Goal: Check status: Check status

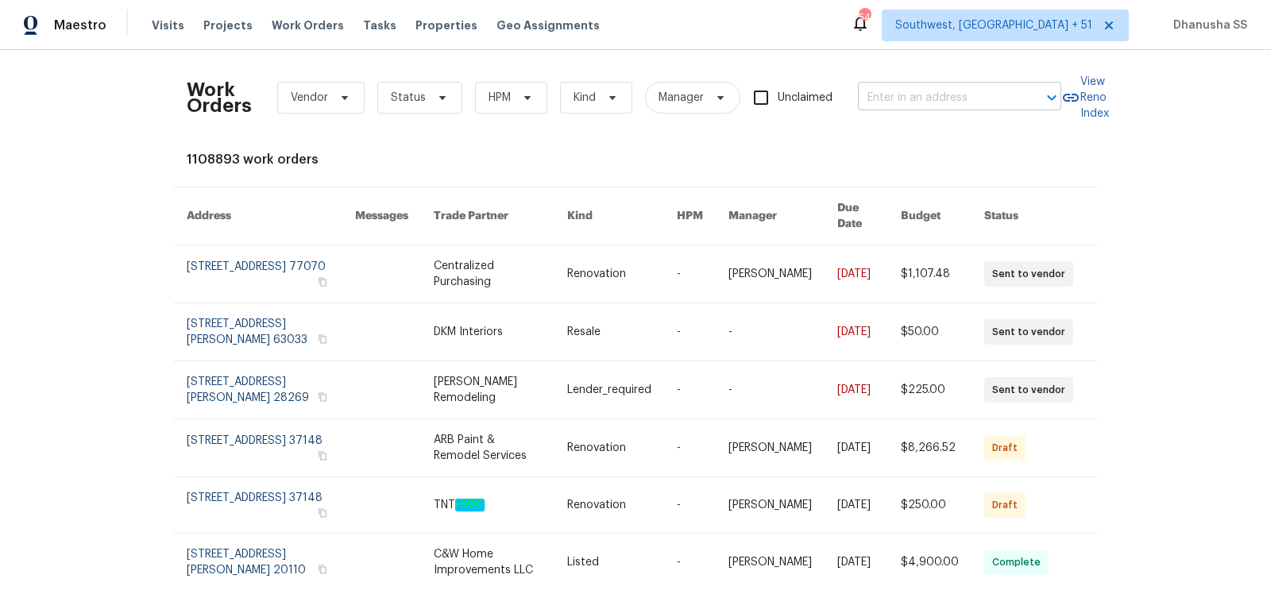
click at [907, 105] on input "text" at bounding box center [937, 98] width 159 height 25
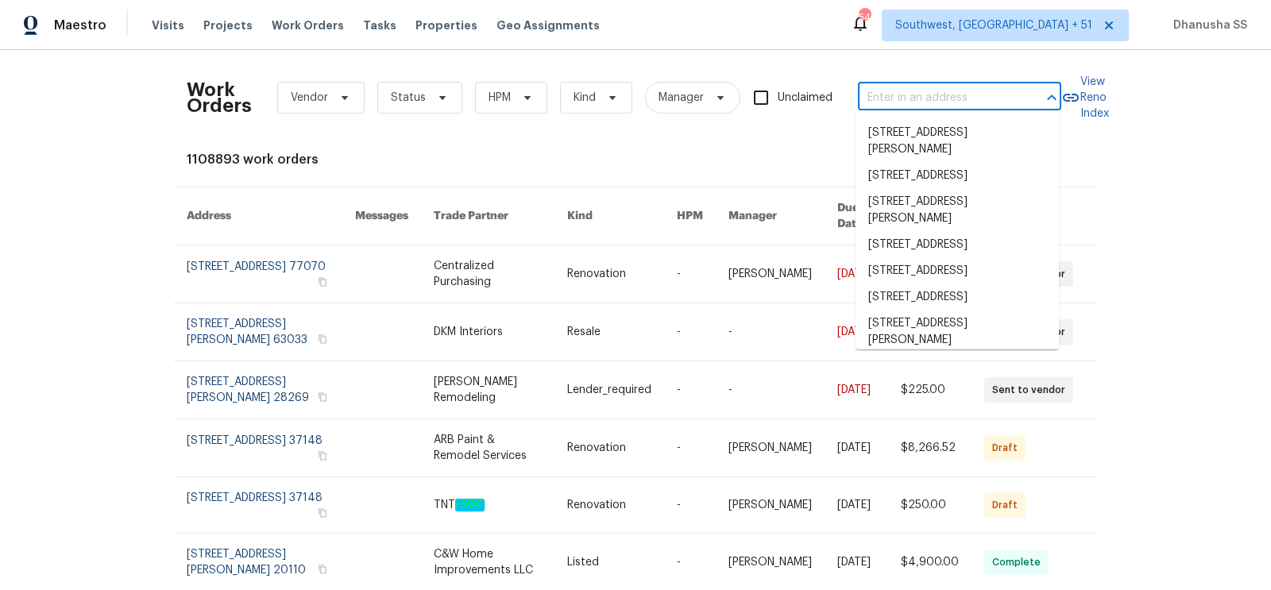
paste input "[STREET_ADDRESS]"
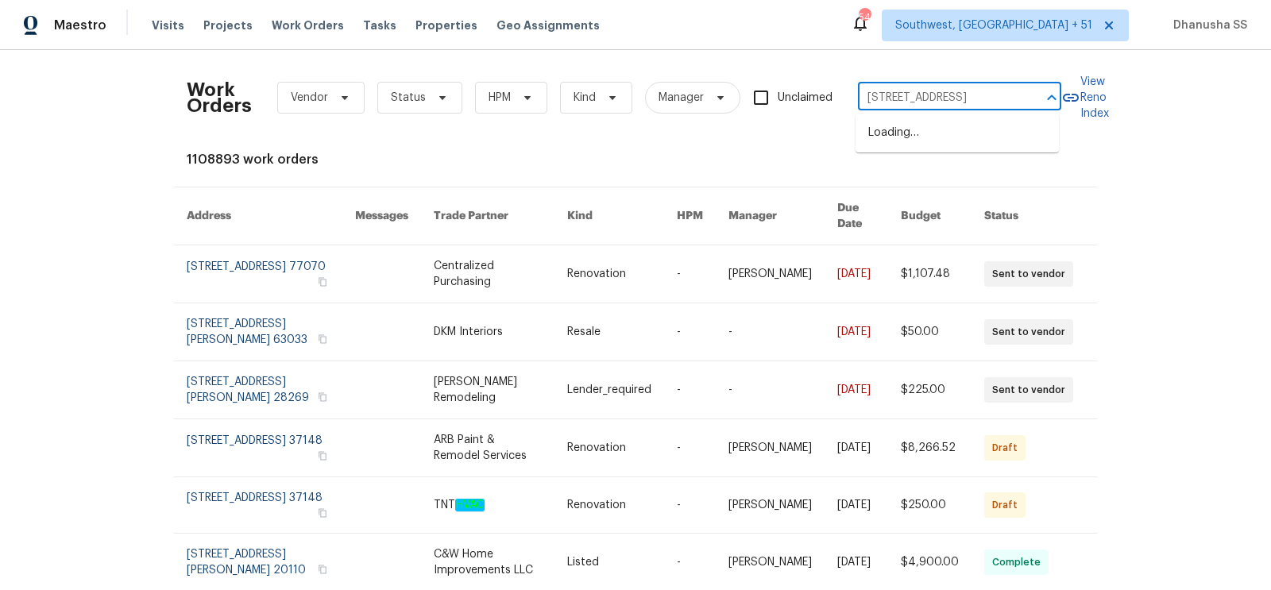
type input "[STREET_ADDRESS]"
click at [914, 129] on li "[STREET_ADDRESS]" at bounding box center [957, 133] width 203 height 26
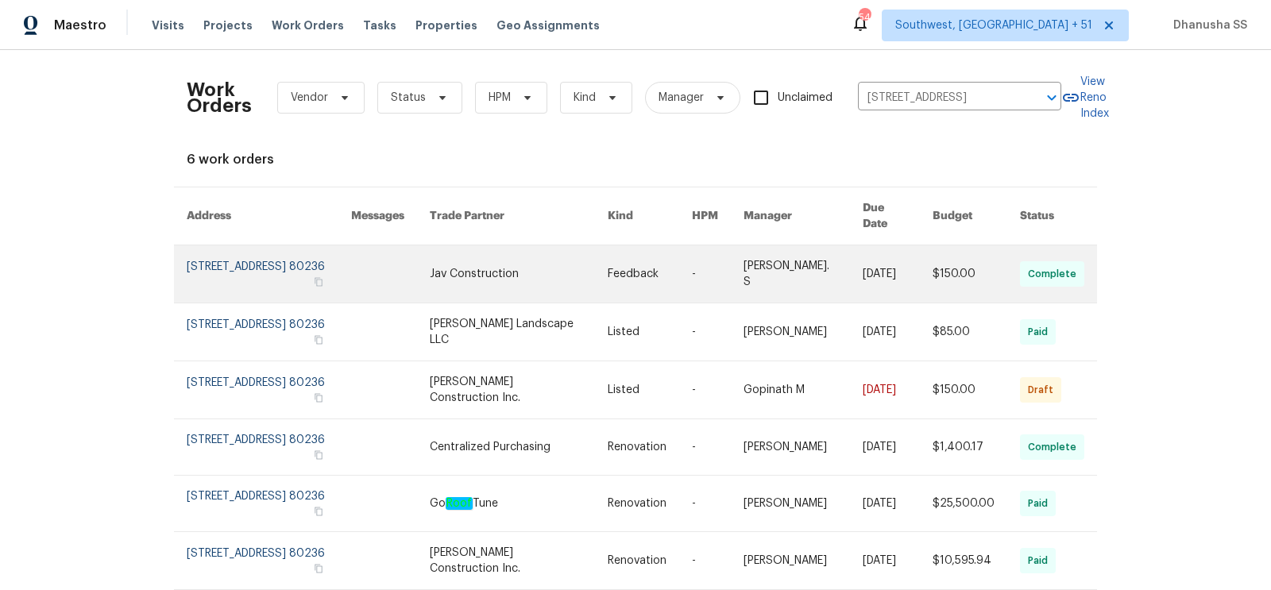
click at [540, 246] on link at bounding box center [519, 274] width 179 height 57
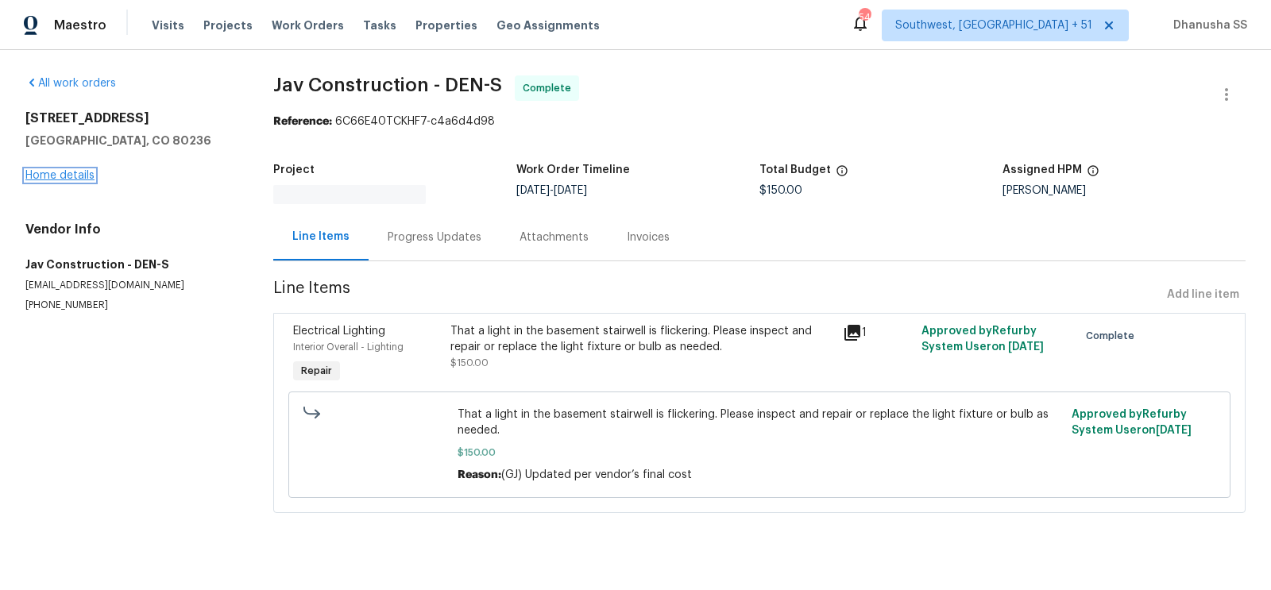
click at [37, 175] on link "Home details" at bounding box center [59, 175] width 69 height 11
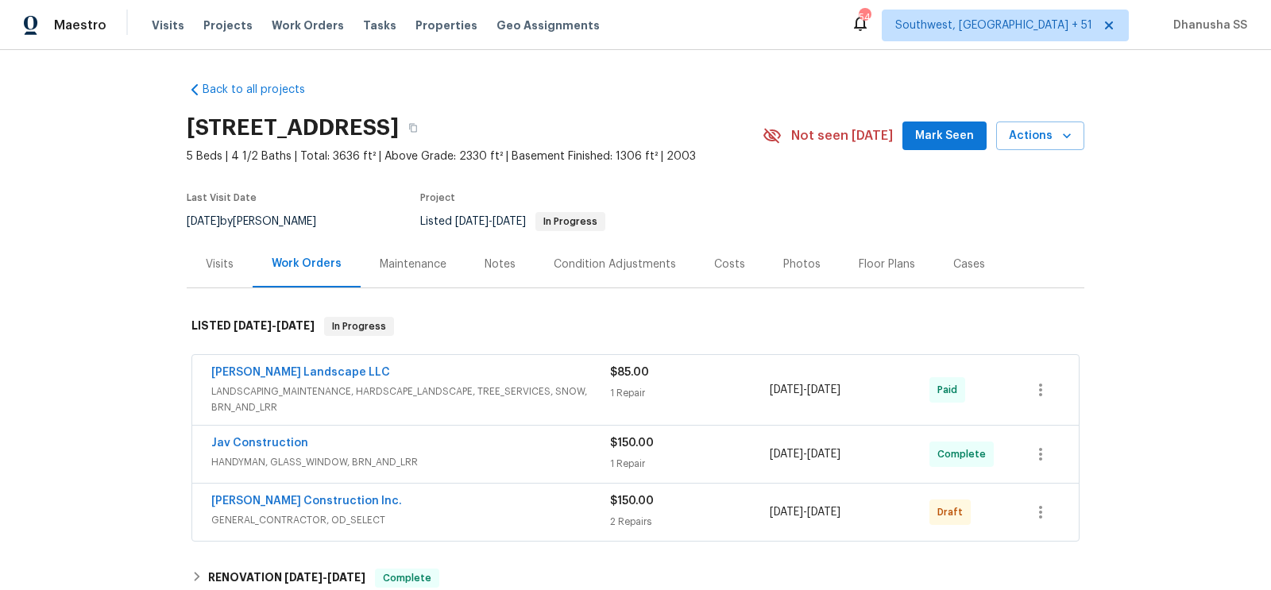
scroll to position [246, 0]
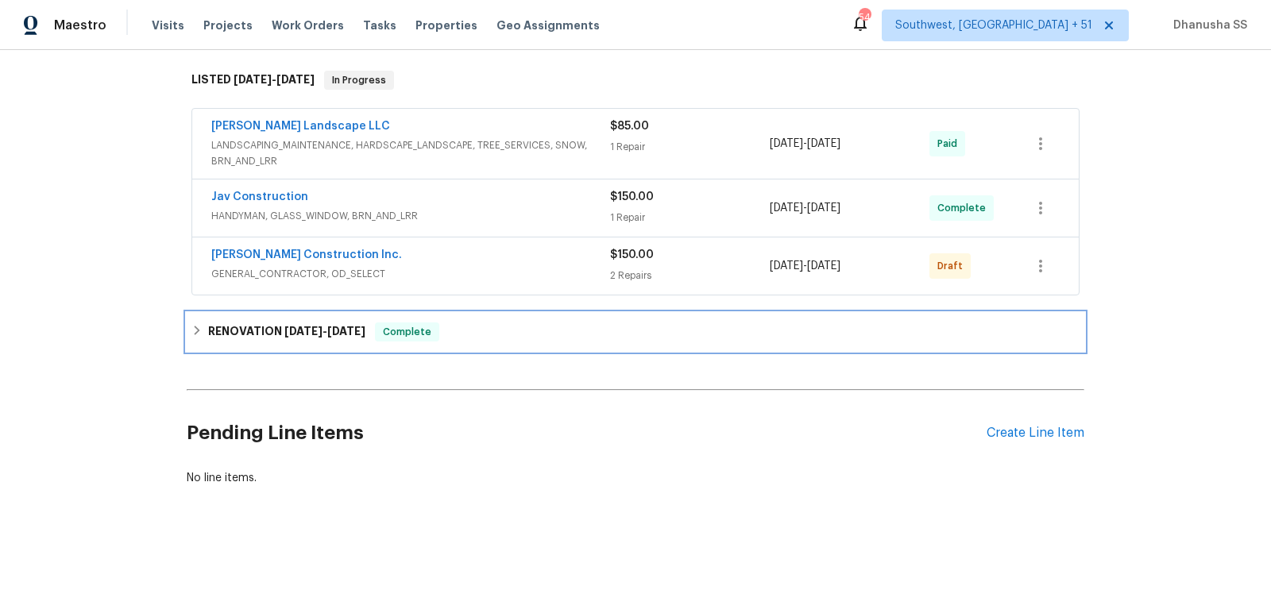
click at [455, 339] on div "RENOVATION [DATE] - [DATE] Complete" at bounding box center [636, 332] width 898 height 38
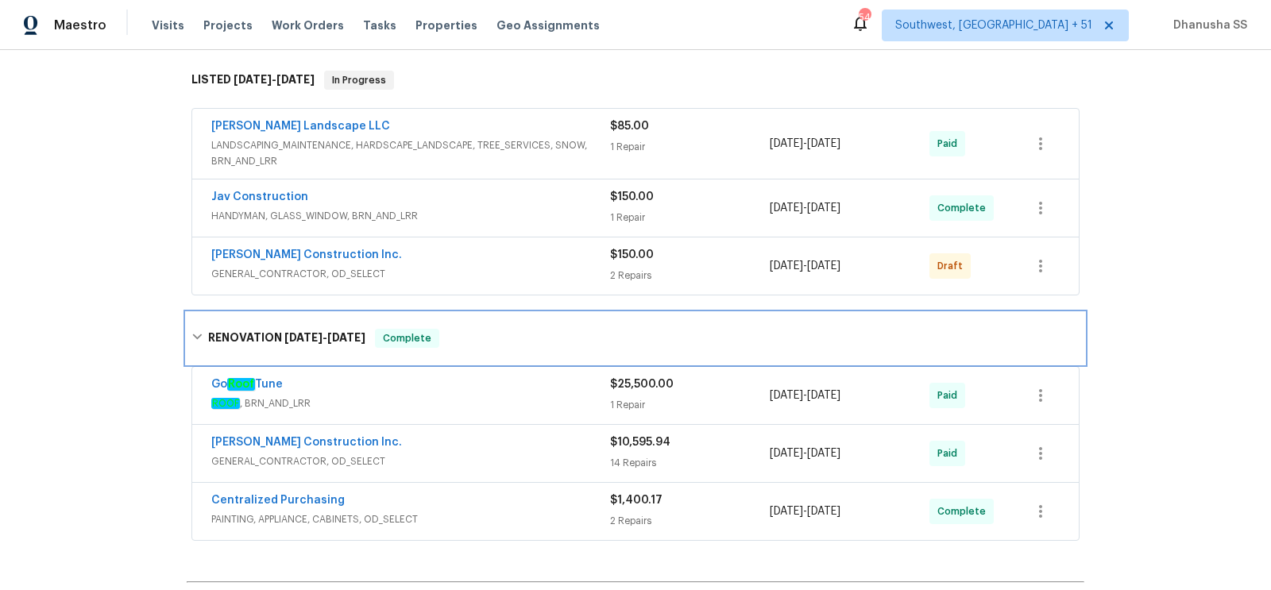
scroll to position [439, 0]
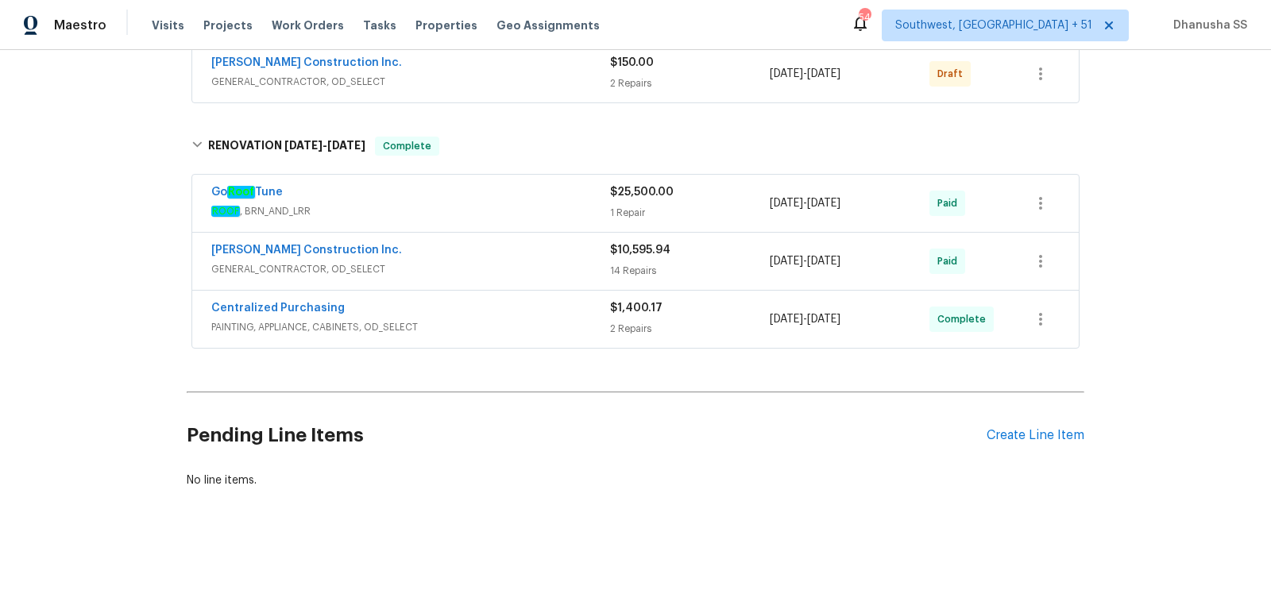
click at [528, 191] on div "Go Roof Tune" at bounding box center [410, 193] width 399 height 19
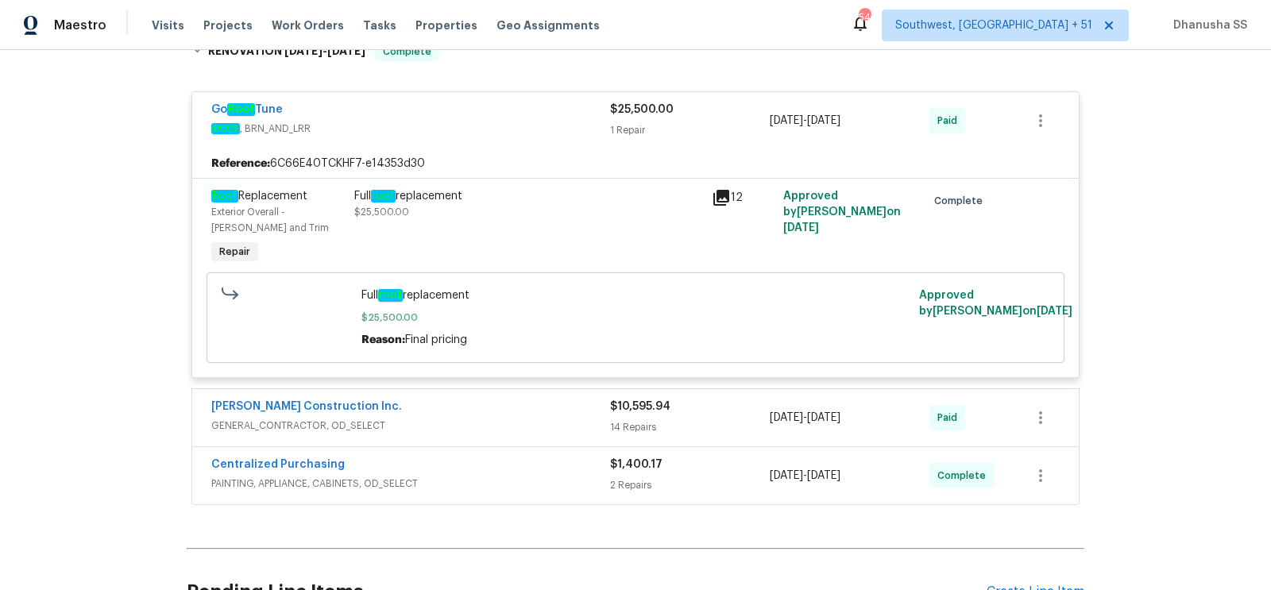
scroll to position [606, 0]
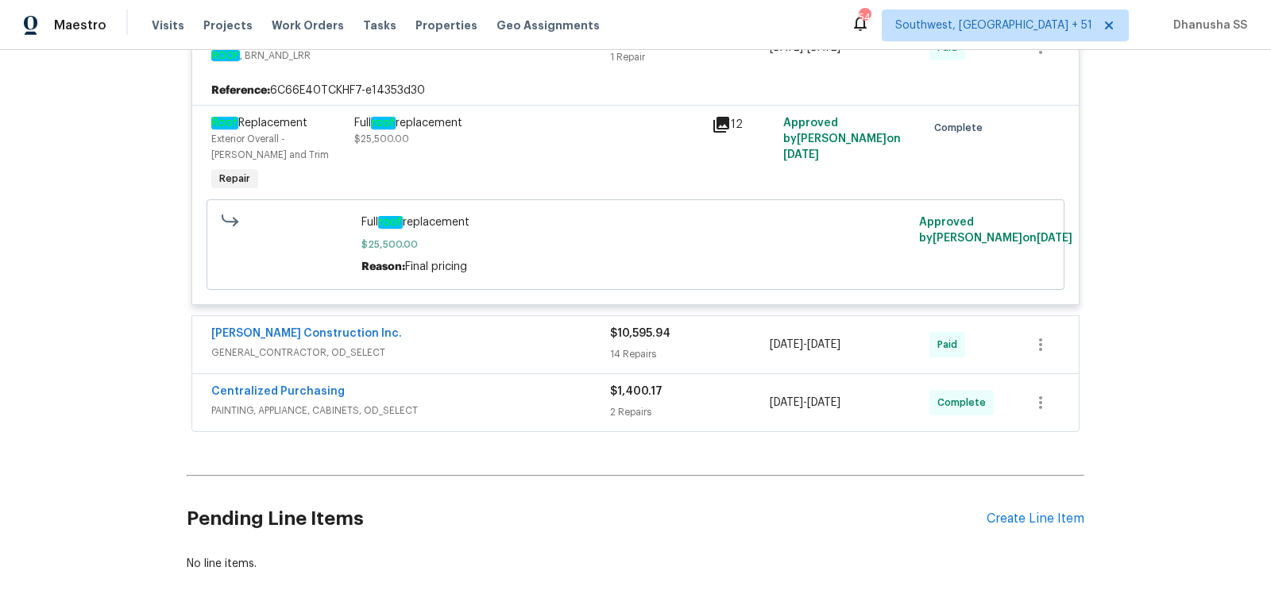
click at [492, 333] on div "[PERSON_NAME] Construction Inc." at bounding box center [410, 335] width 399 height 19
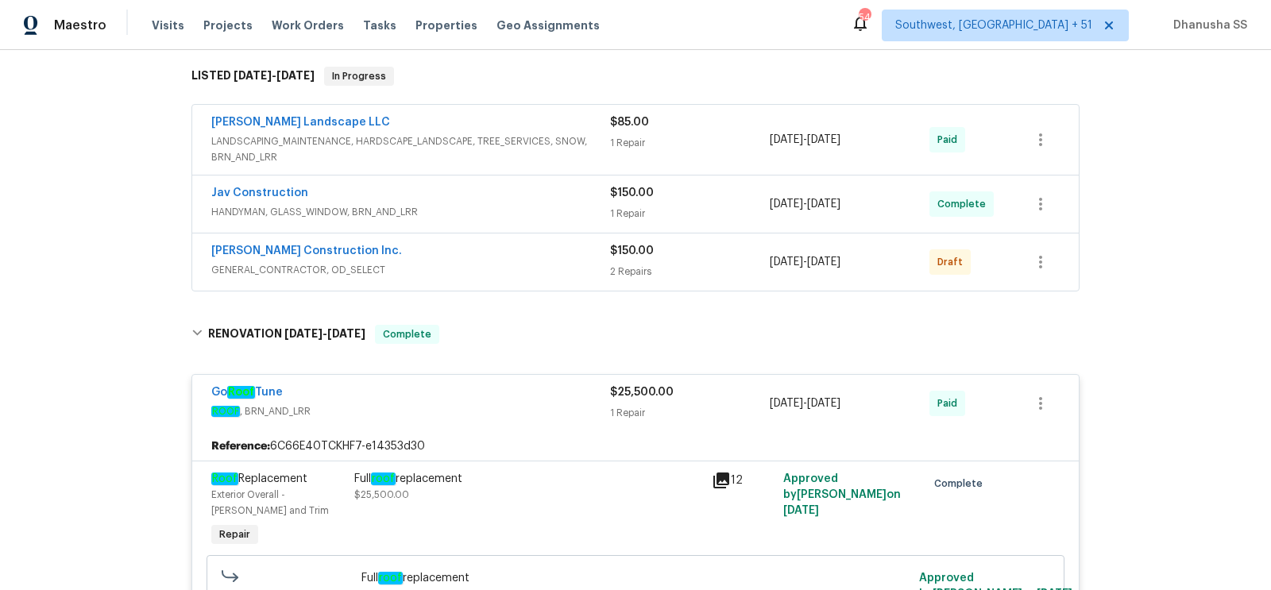
scroll to position [56, 0]
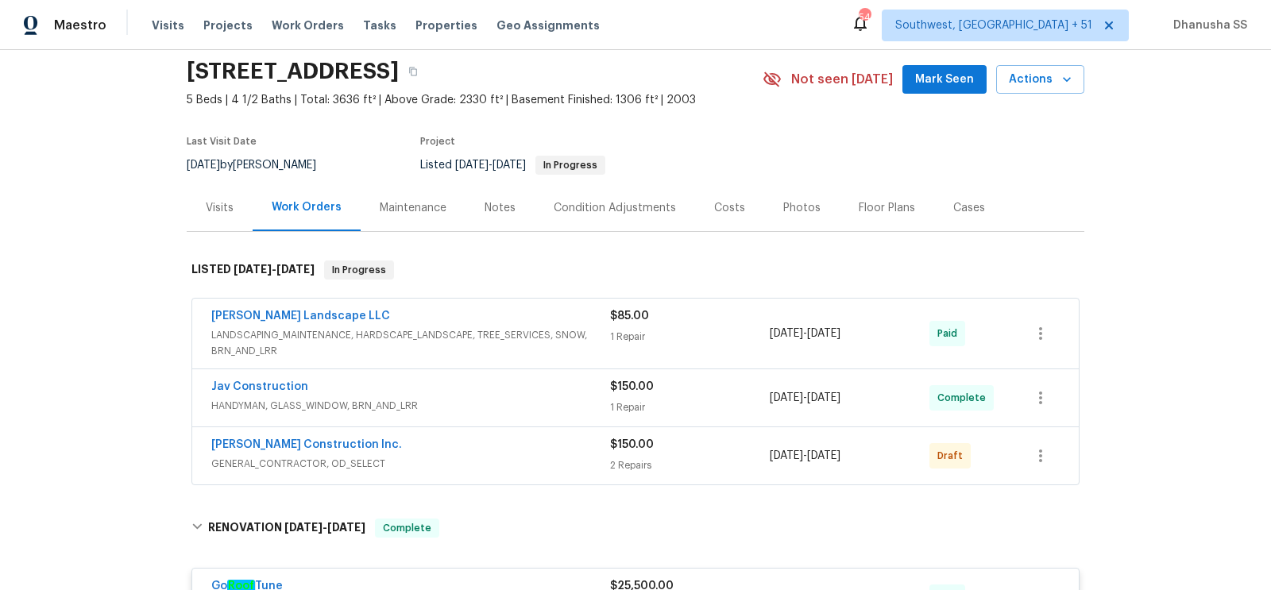
click at [557, 456] on span "GENERAL_CONTRACTOR, OD_SELECT" at bounding box center [410, 464] width 399 height 16
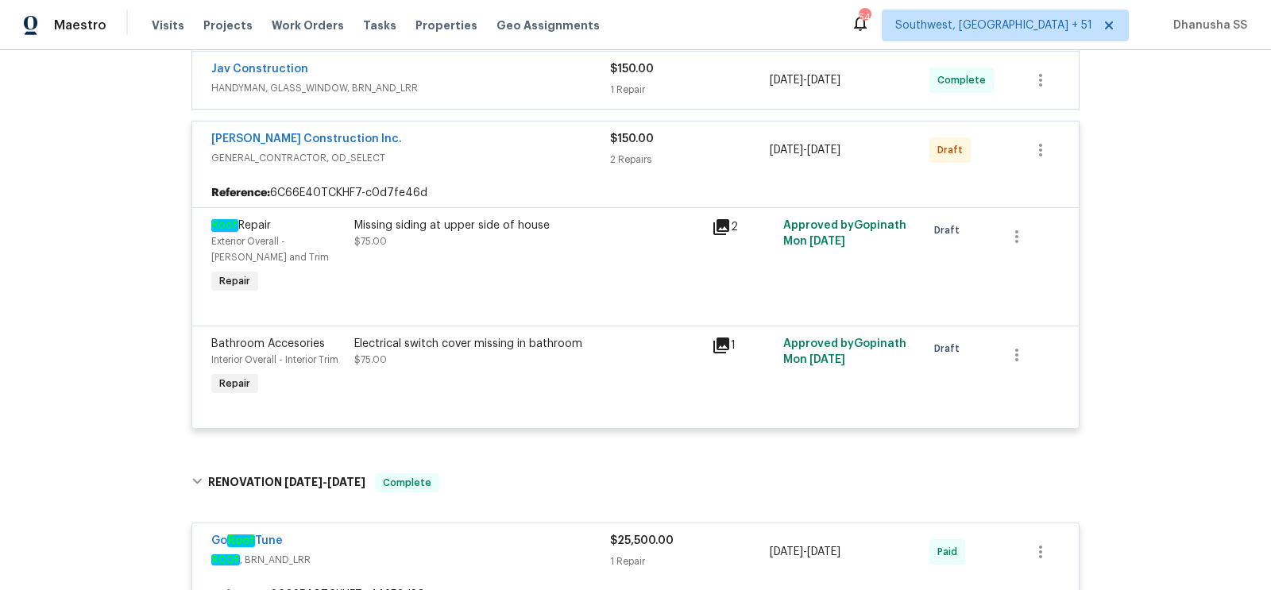
scroll to position [132, 0]
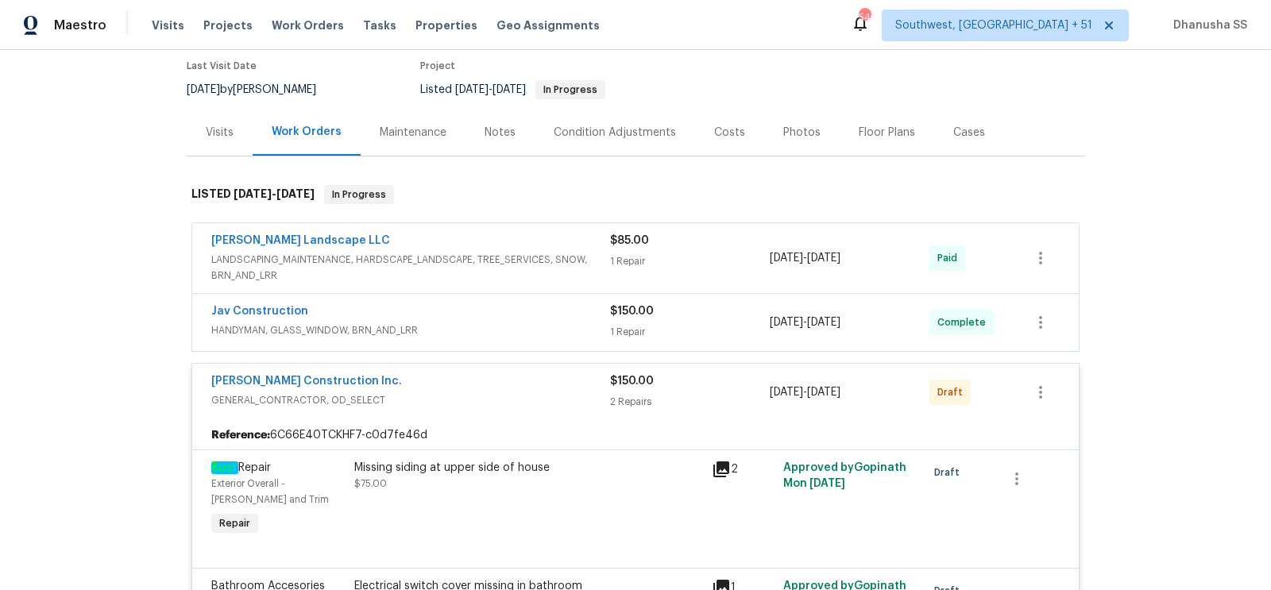
click at [560, 325] on span "HANDYMAN, GLASS_WINDOW, BRN_AND_LRR" at bounding box center [410, 331] width 399 height 16
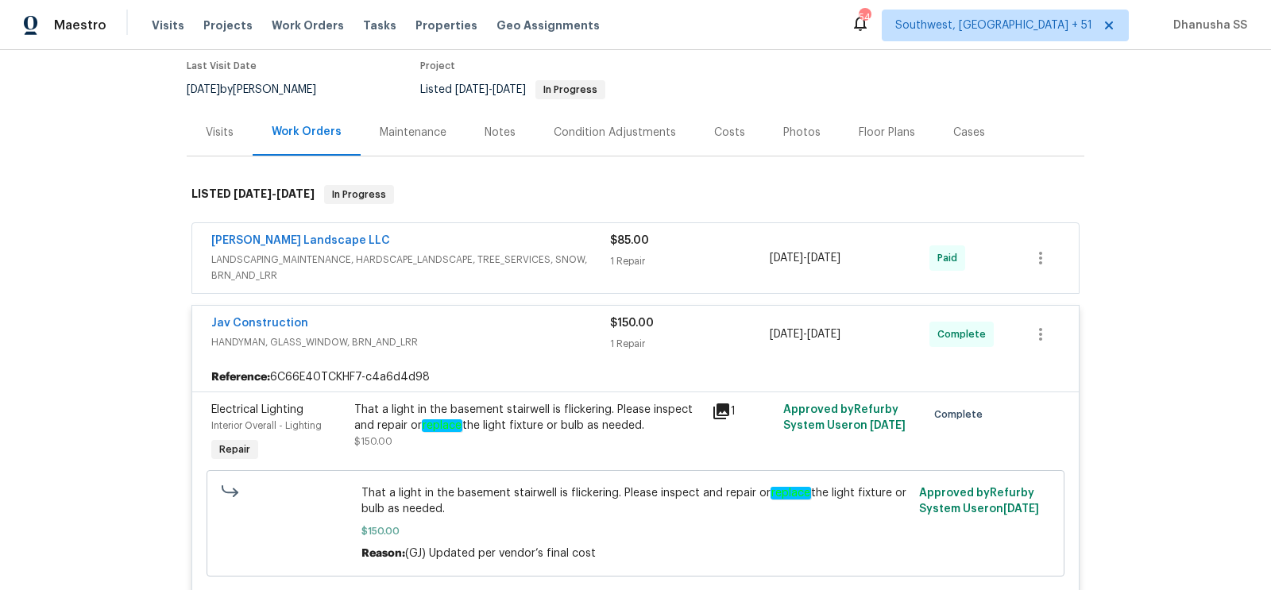
click at [560, 259] on span "LANDSCAPING_MAINTENANCE, HARDSCAPE_LANDSCAPE, TREE_SERVICES, SNOW, BRN_AND_LRR" at bounding box center [410, 268] width 399 height 32
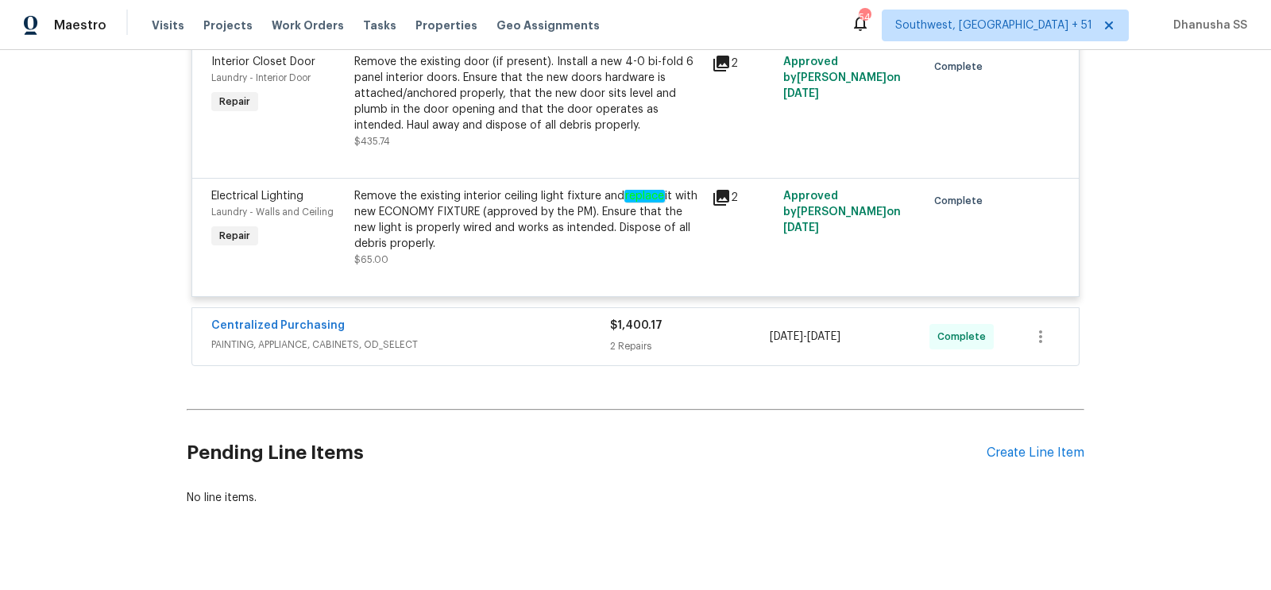
scroll to position [3542, 0]
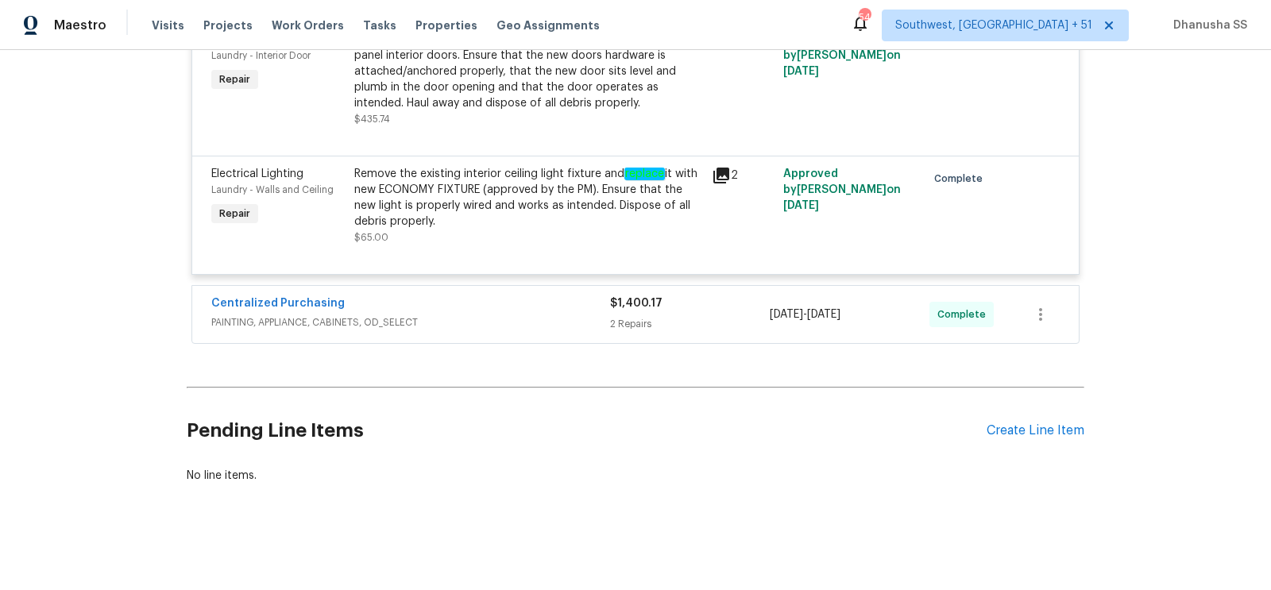
click at [553, 323] on span "PAINTING, APPLIANCE, CABINETS, OD_SELECT" at bounding box center [410, 323] width 399 height 16
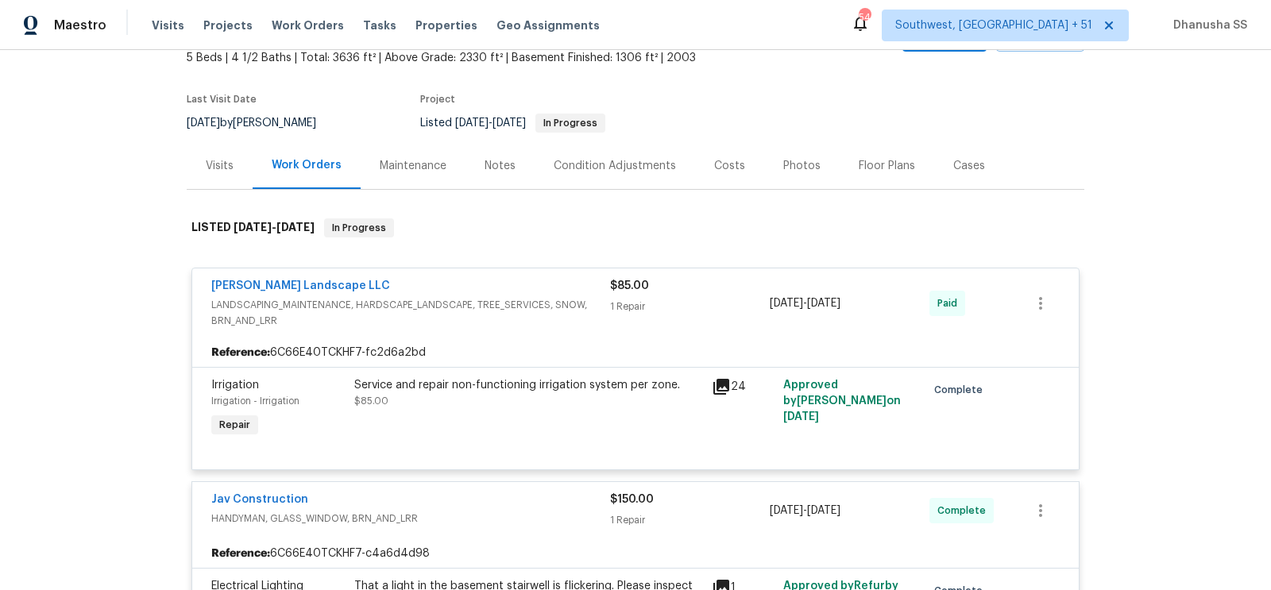
scroll to position [0, 0]
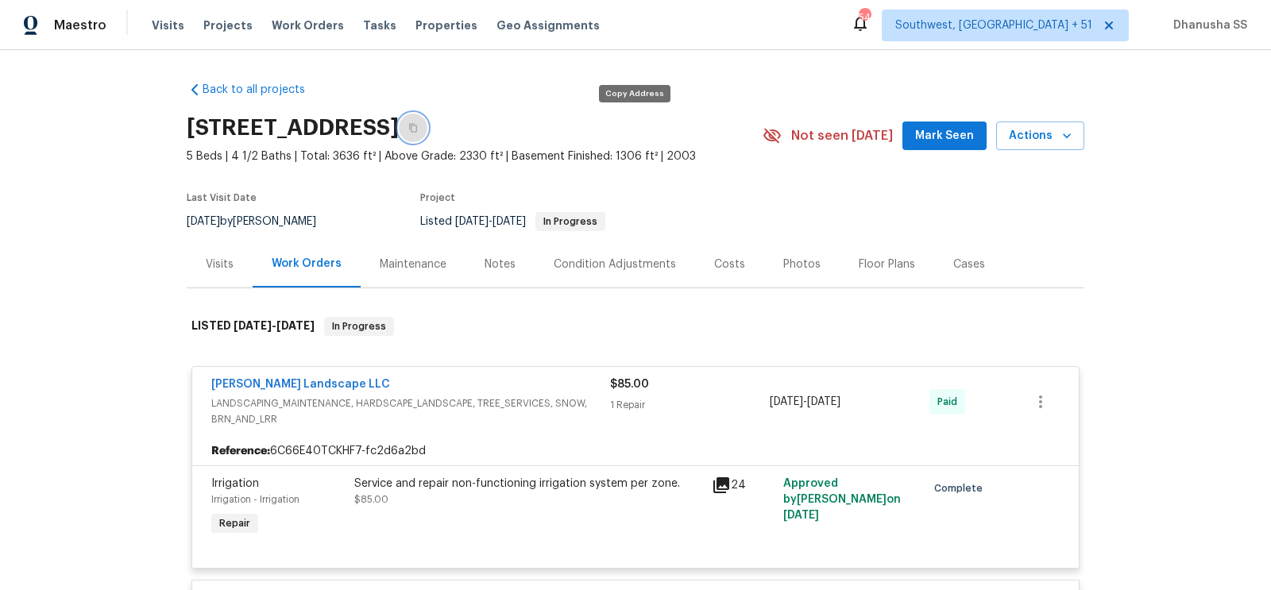
click at [418, 130] on icon "button" at bounding box center [413, 128] width 10 height 10
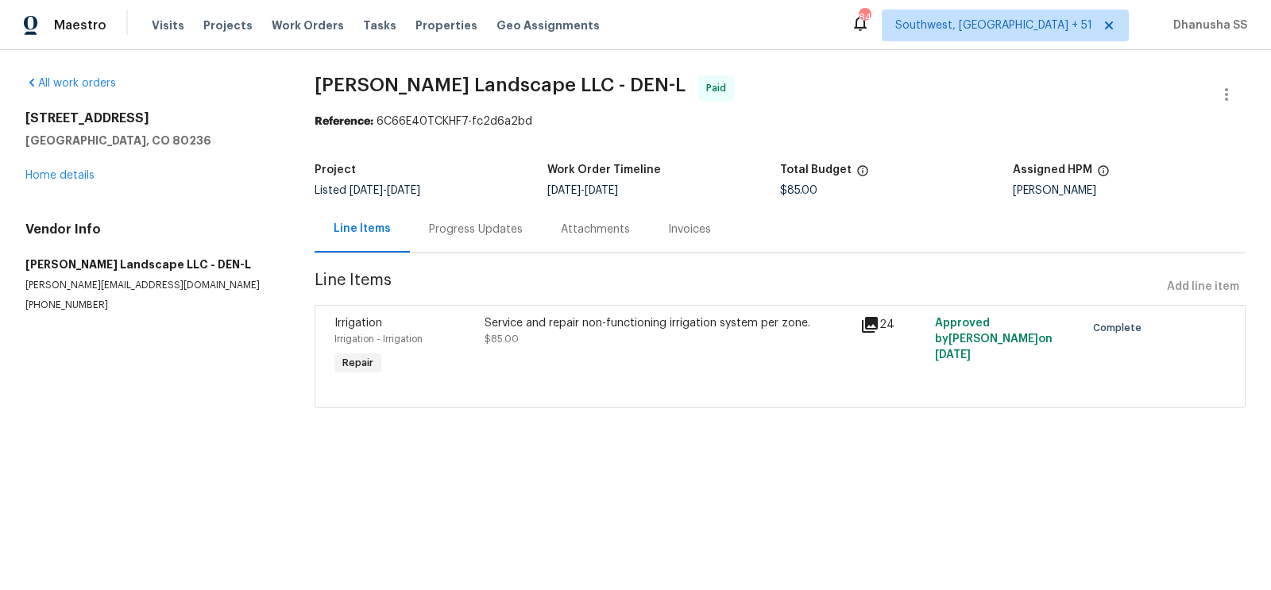
click at [440, 227] on div "Progress Updates" at bounding box center [476, 230] width 94 height 16
